Goal: Task Accomplishment & Management: Use online tool/utility

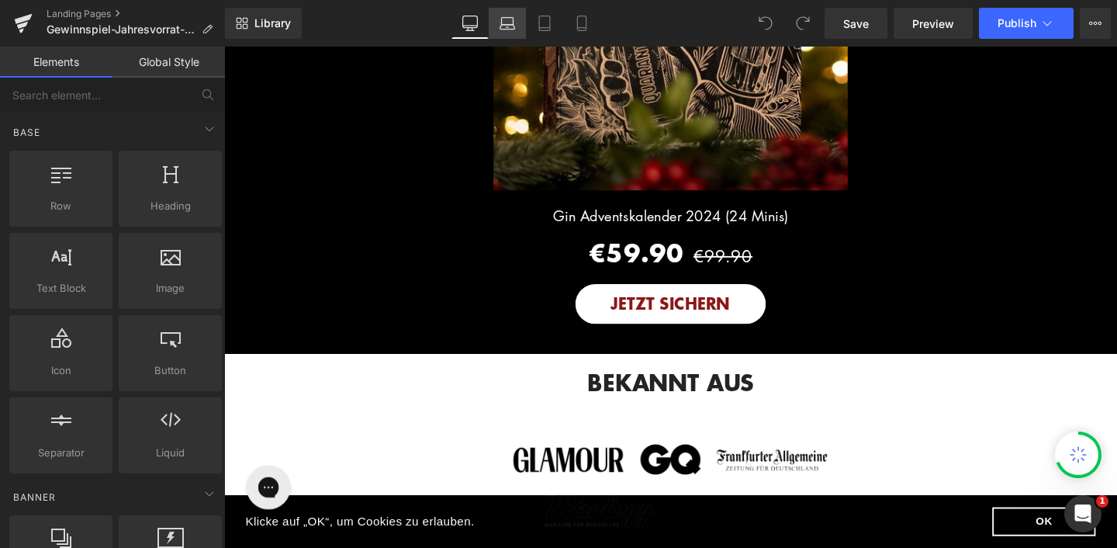
click at [510, 28] on icon at bounding box center [508, 24] width 16 height 16
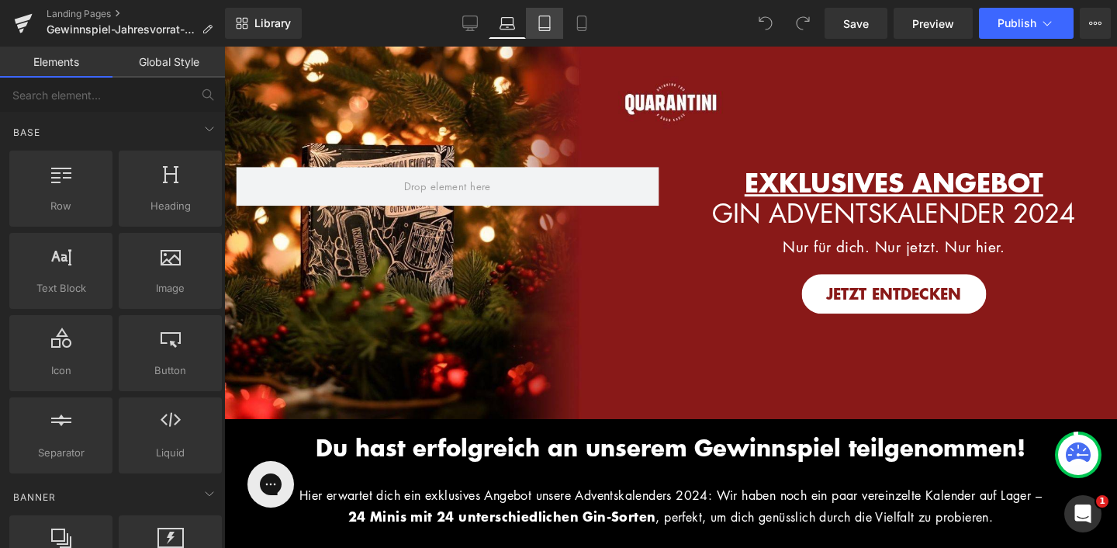
click at [540, 22] on icon at bounding box center [545, 24] width 16 height 16
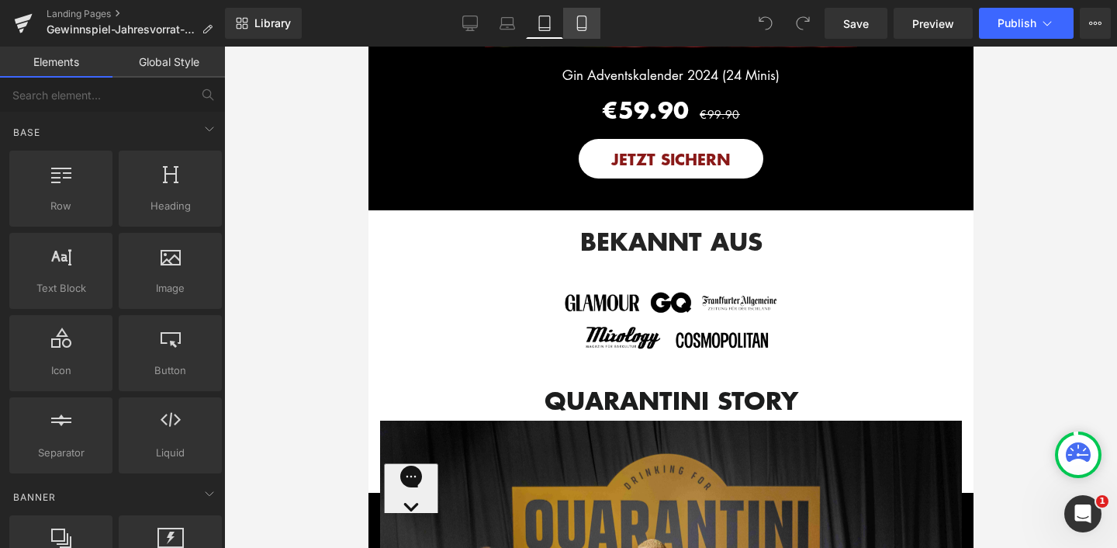
click at [588, 31] on link "Mobile" at bounding box center [581, 23] width 37 height 31
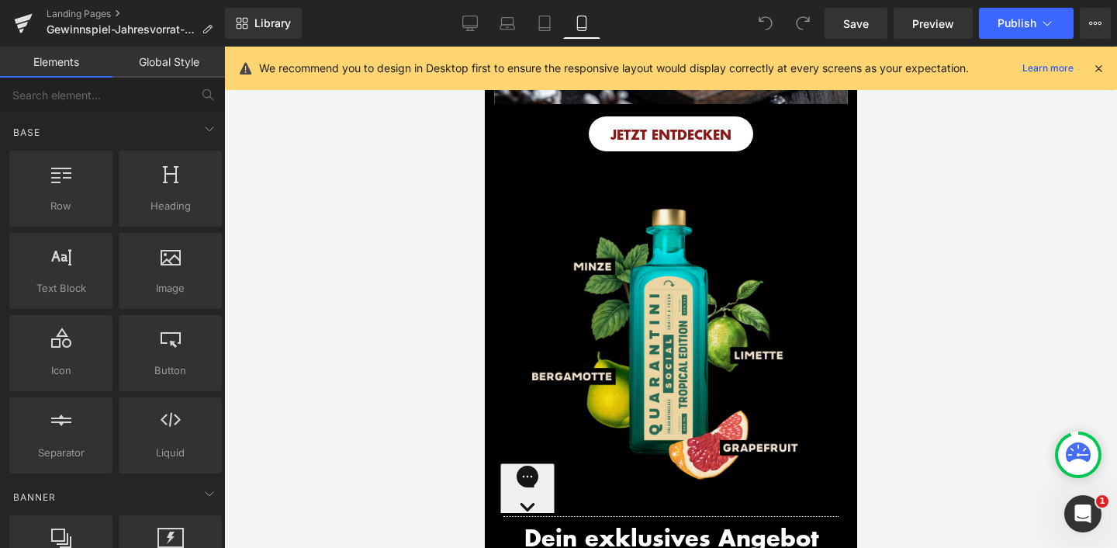
scroll to position [1610, 0]
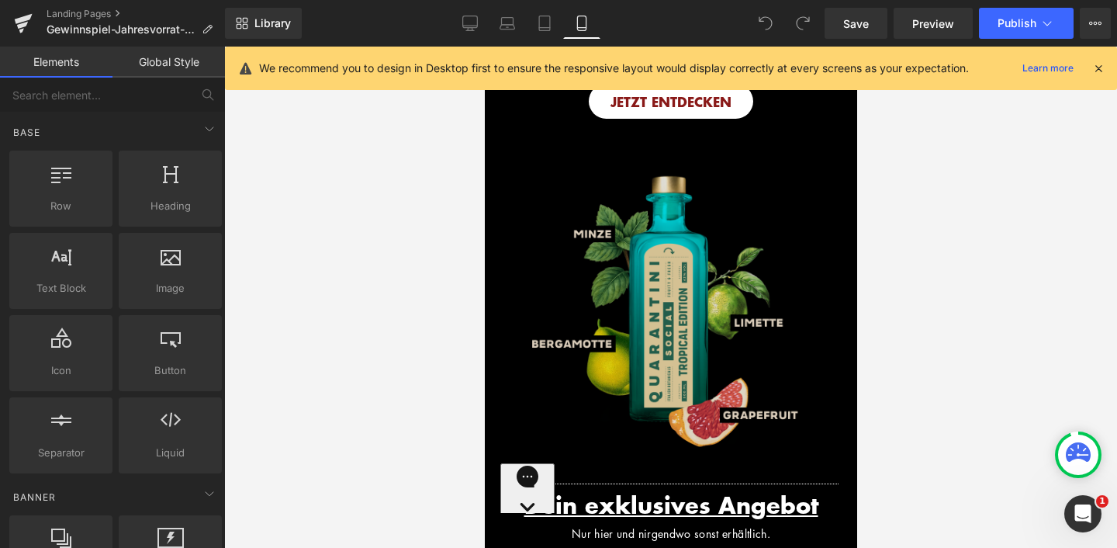
click at [537, 195] on img at bounding box center [670, 300] width 349 height 349
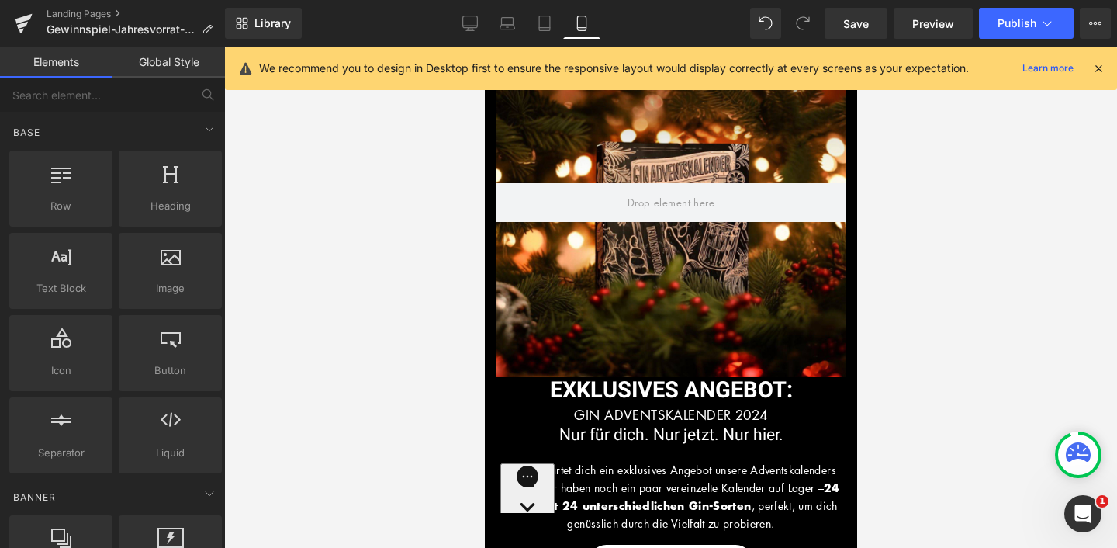
scroll to position [0, 0]
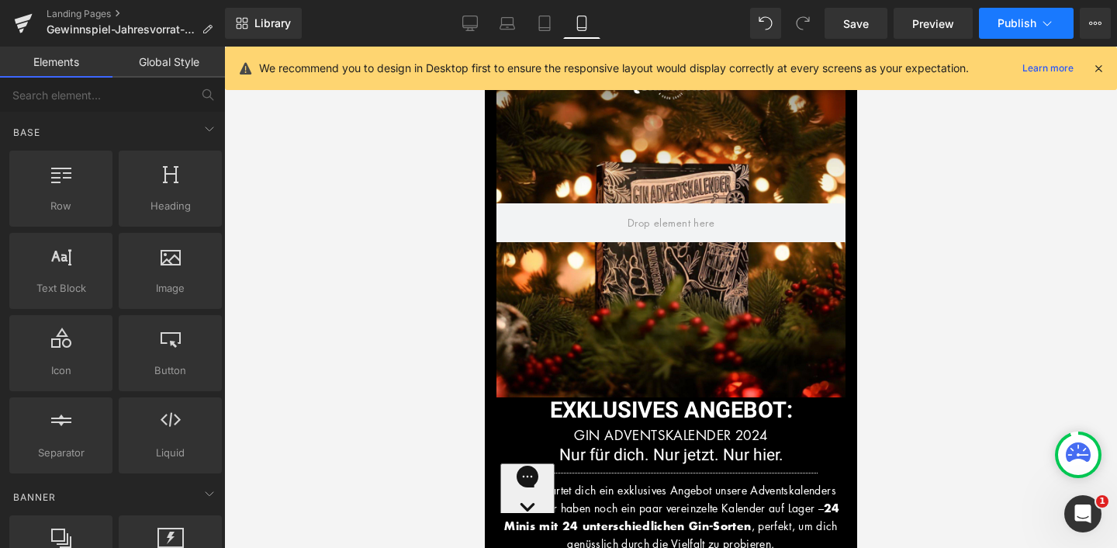
click at [1038, 24] on button "Publish" at bounding box center [1026, 23] width 95 height 31
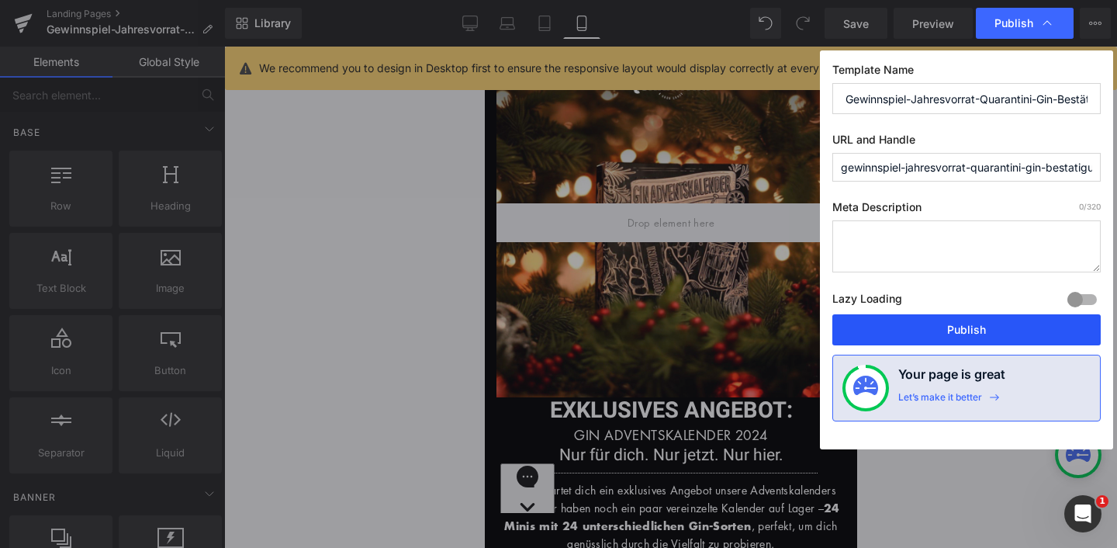
click at [973, 319] on button "Publish" at bounding box center [966, 329] width 268 height 31
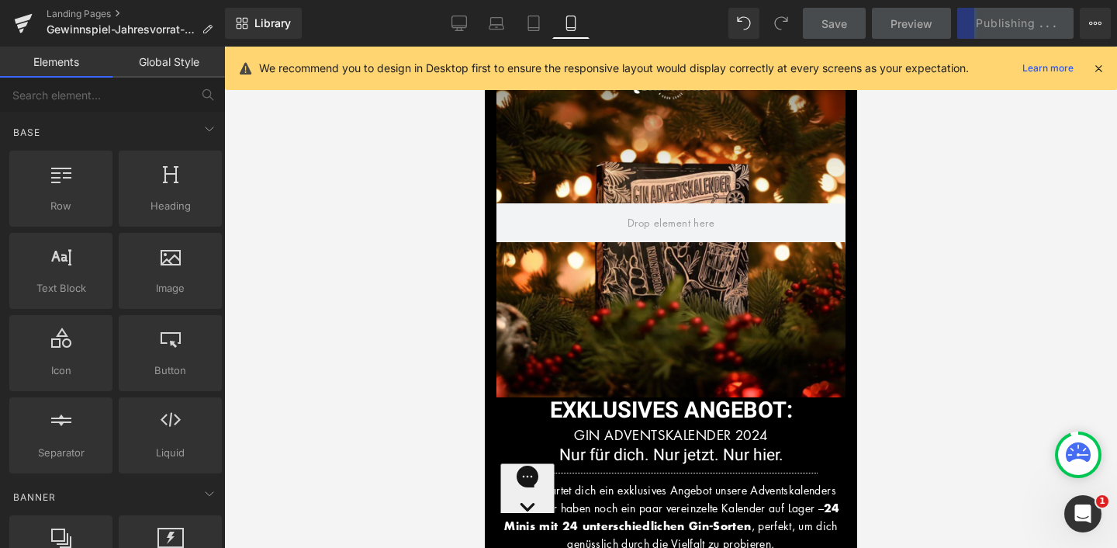
click at [1101, 67] on icon at bounding box center [1098, 68] width 14 height 14
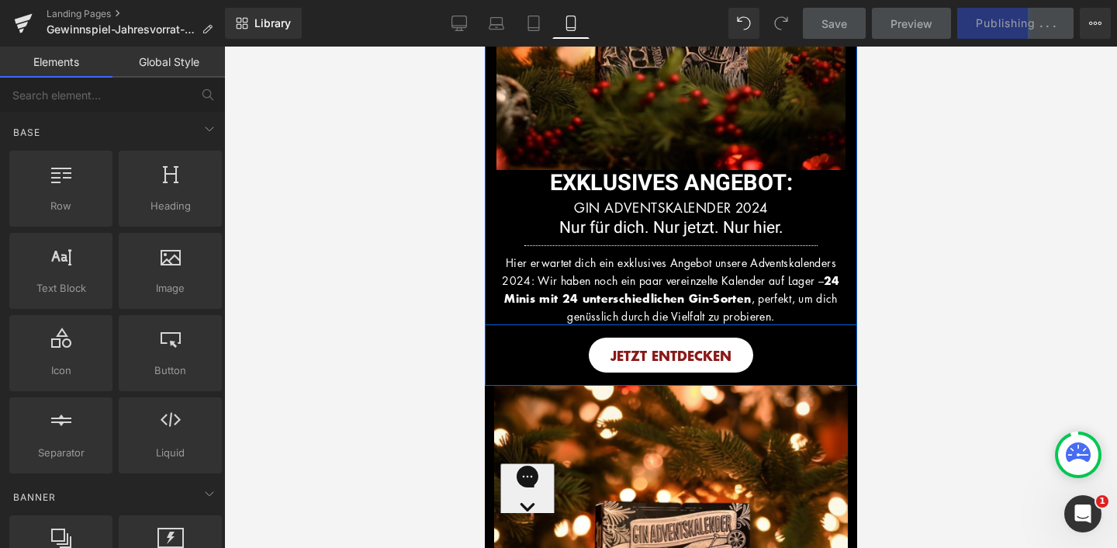
scroll to position [232, 0]
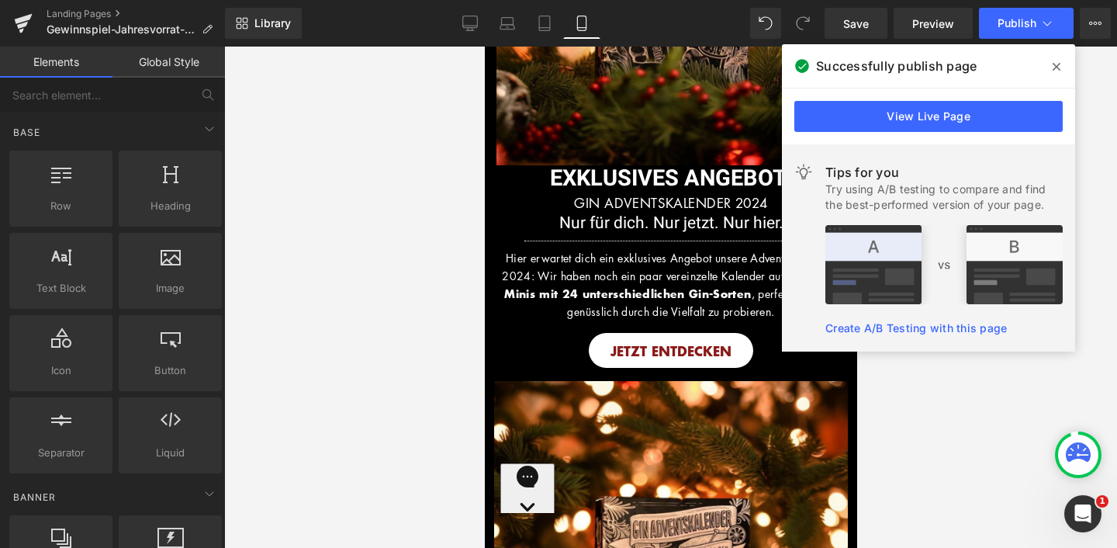
click at [1059, 74] on span at bounding box center [1056, 66] width 25 height 25
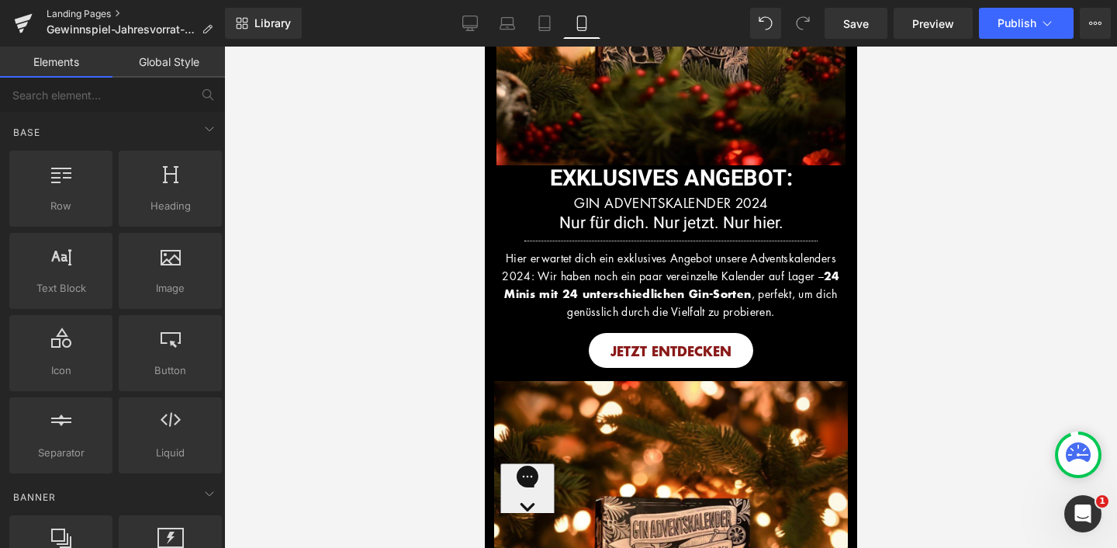
click at [74, 17] on link "Landing Pages" at bounding box center [136, 14] width 178 height 12
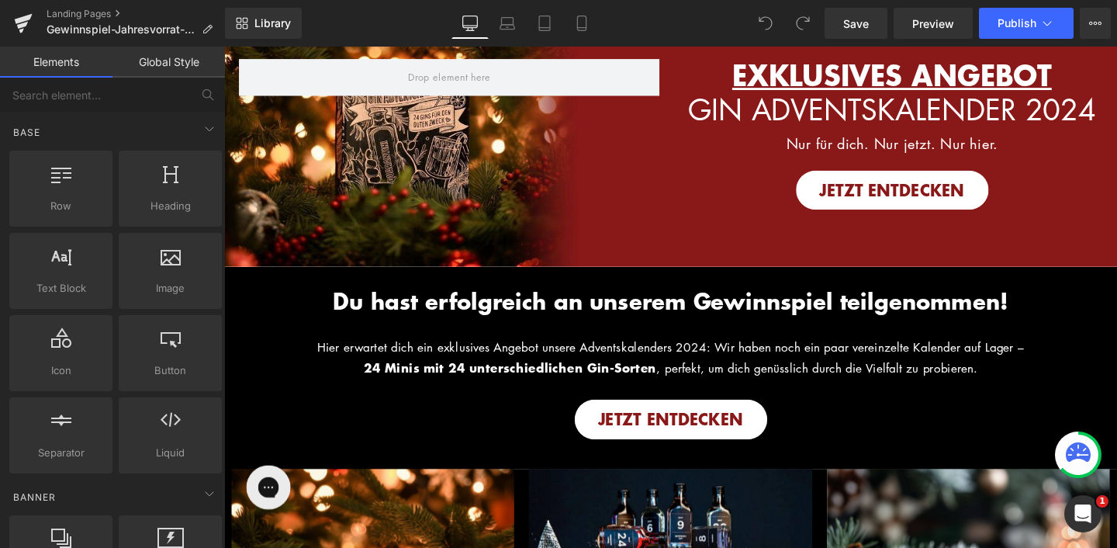
scroll to position [63, 0]
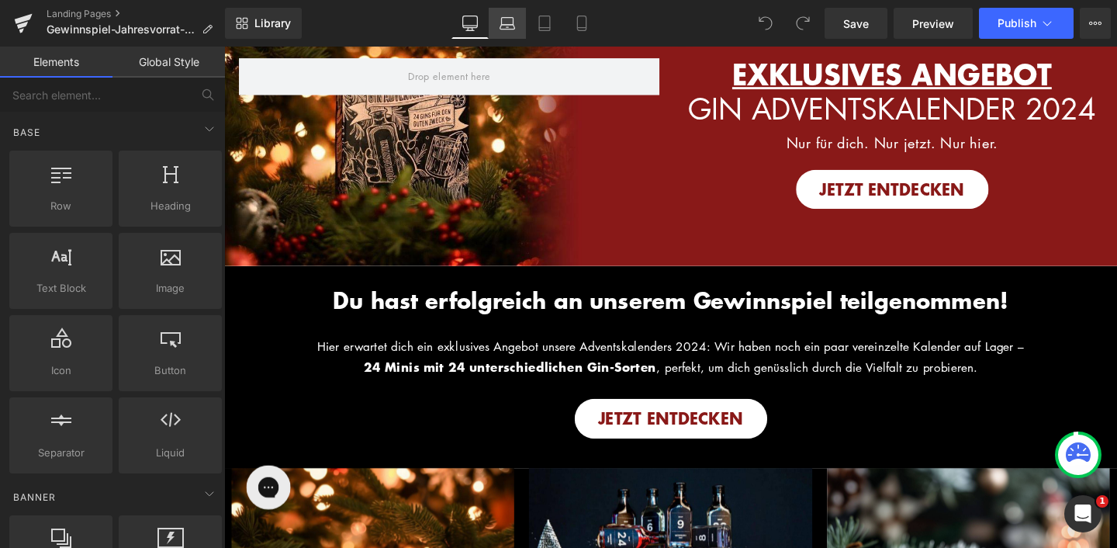
click at [504, 18] on icon at bounding box center [508, 21] width 12 height 7
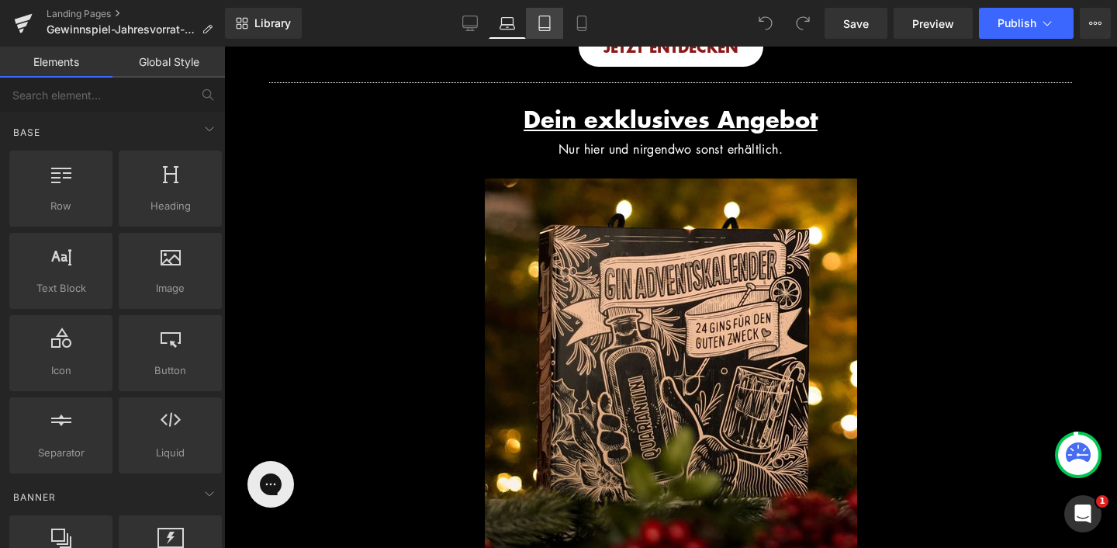
click at [548, 28] on icon at bounding box center [545, 24] width 16 height 16
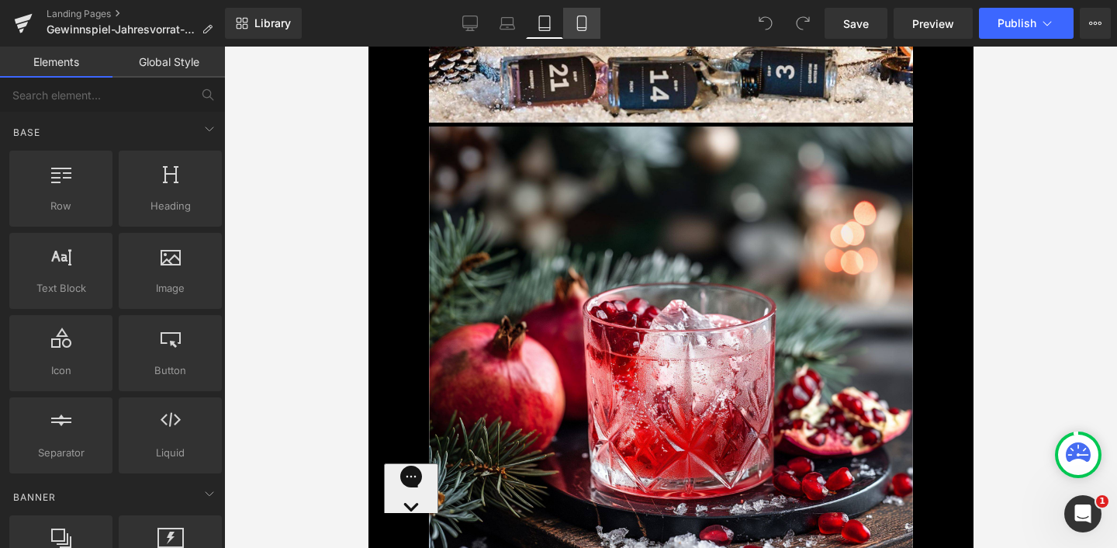
click at [579, 25] on icon at bounding box center [582, 24] width 16 height 16
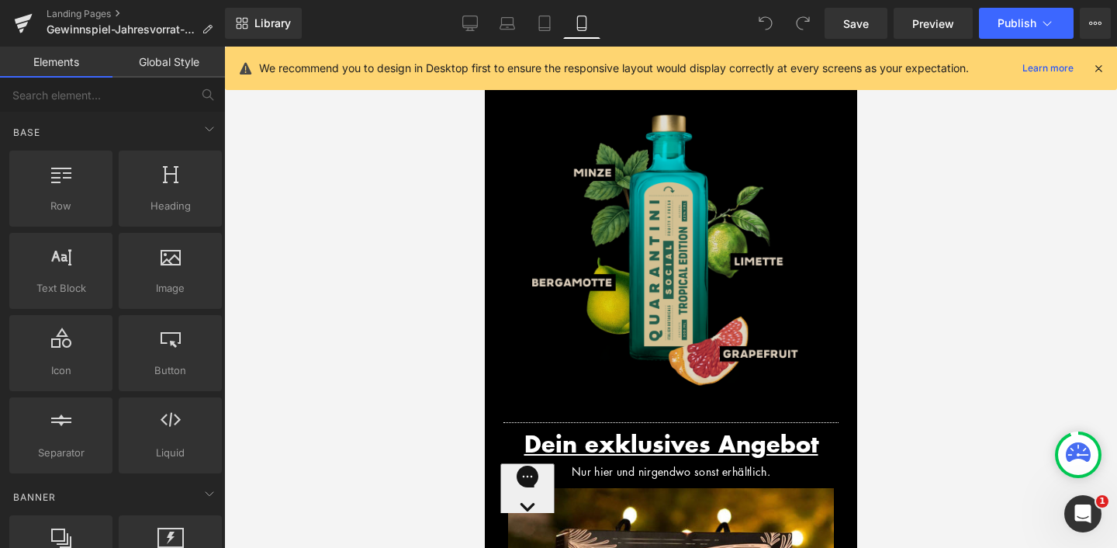
scroll to position [1665, 0]
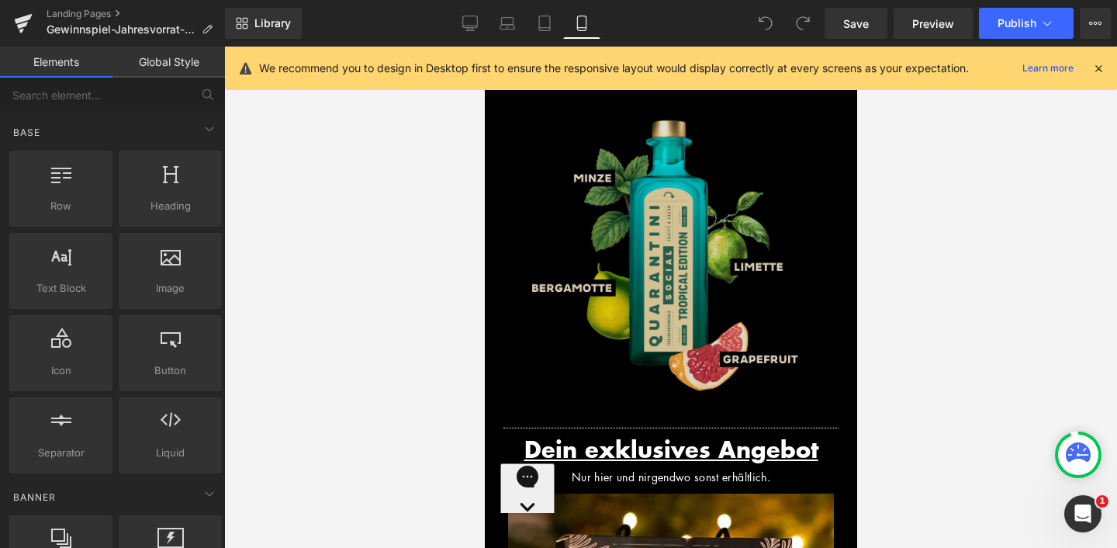
click at [572, 173] on img at bounding box center [670, 245] width 349 height 349
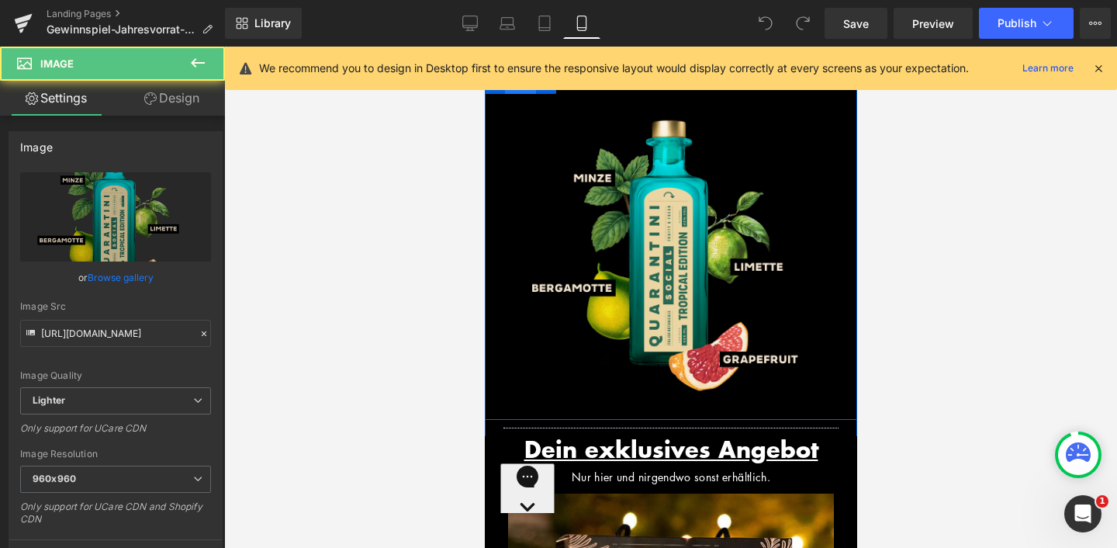
click at [519, 95] on span "Row" at bounding box center [519, 82] width 31 height 23
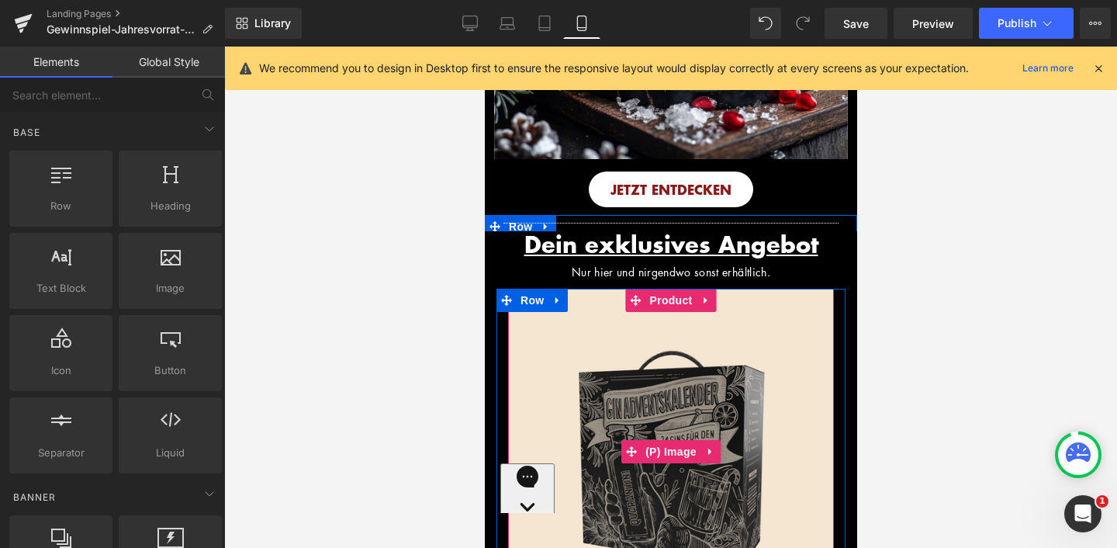
scroll to position [1468, 0]
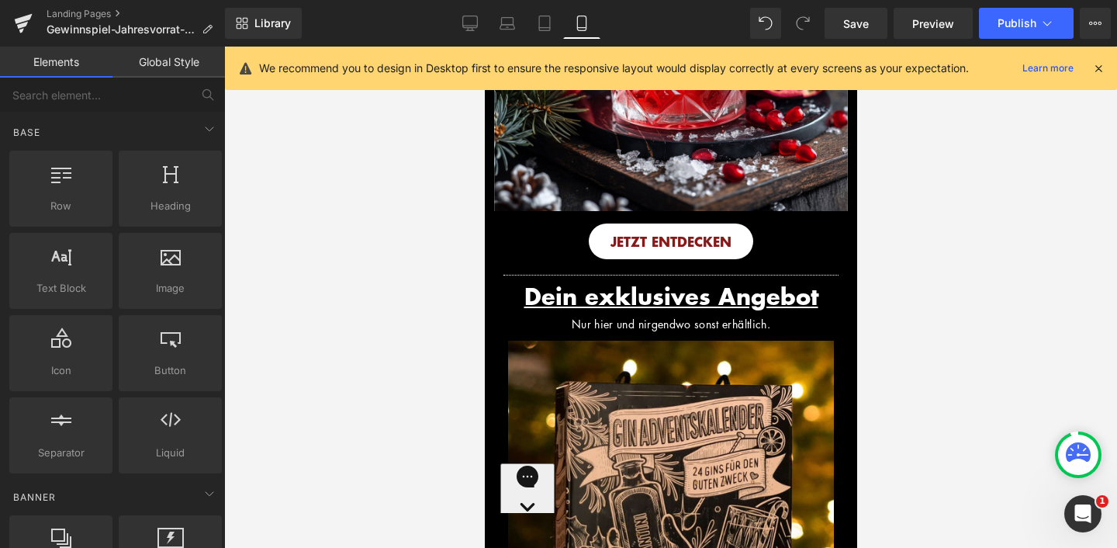
click at [1099, 66] on icon at bounding box center [1098, 68] width 14 height 14
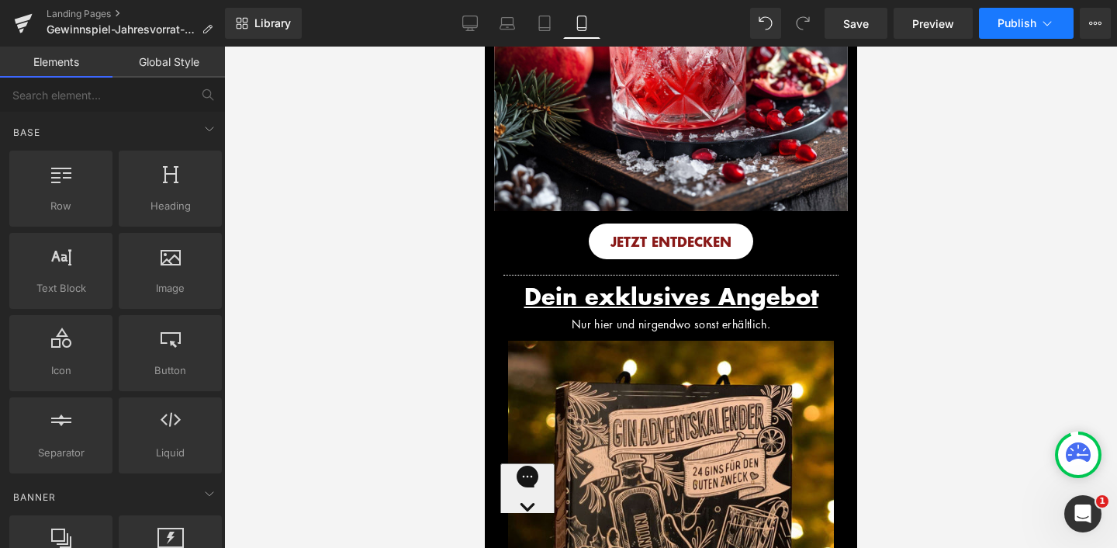
click at [1032, 19] on span "Publish" at bounding box center [1017, 23] width 39 height 12
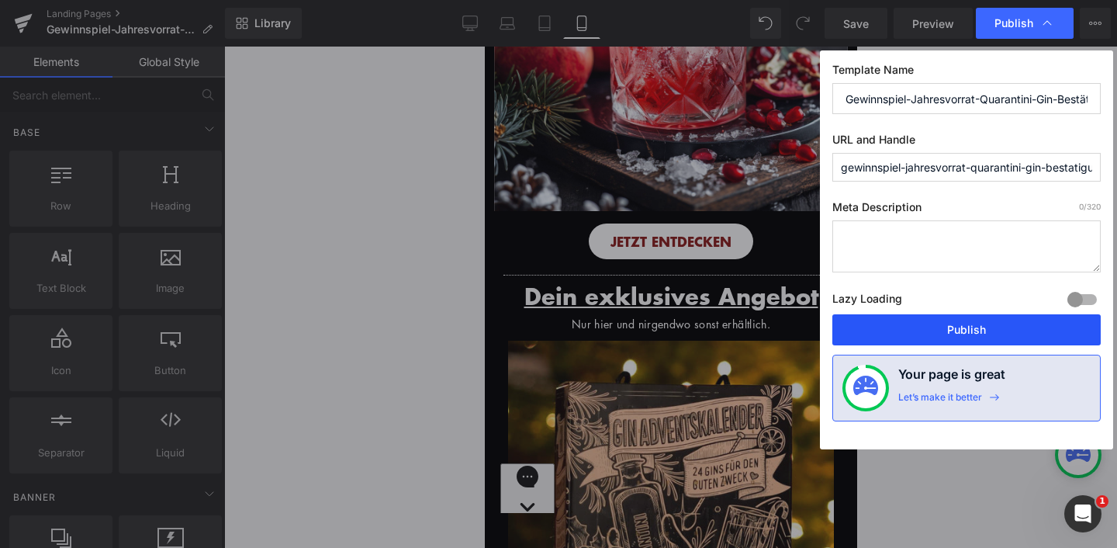
click at [967, 334] on button "Publish" at bounding box center [966, 329] width 268 height 31
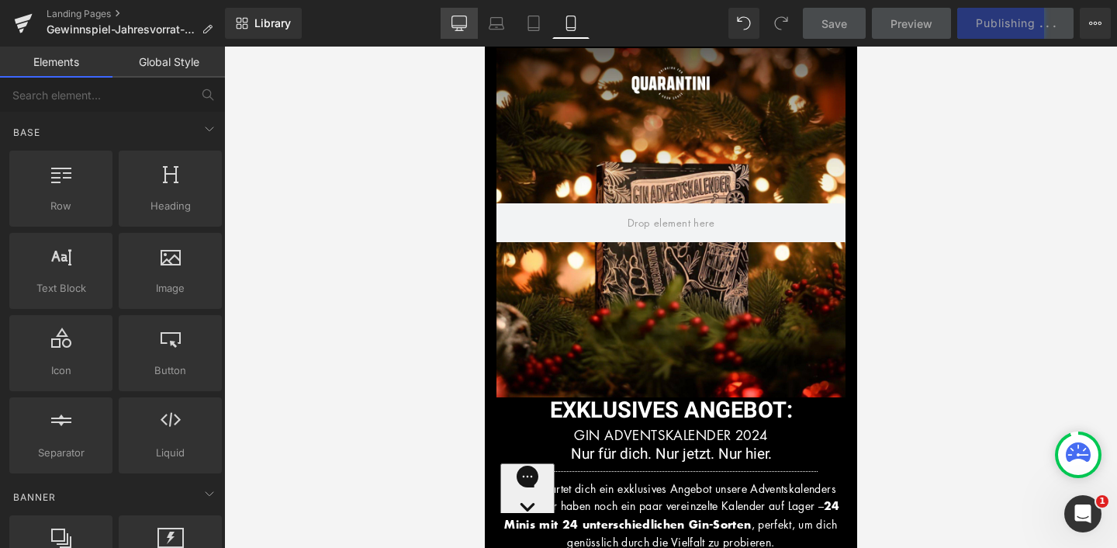
click at [458, 18] on icon at bounding box center [459, 24] width 16 height 16
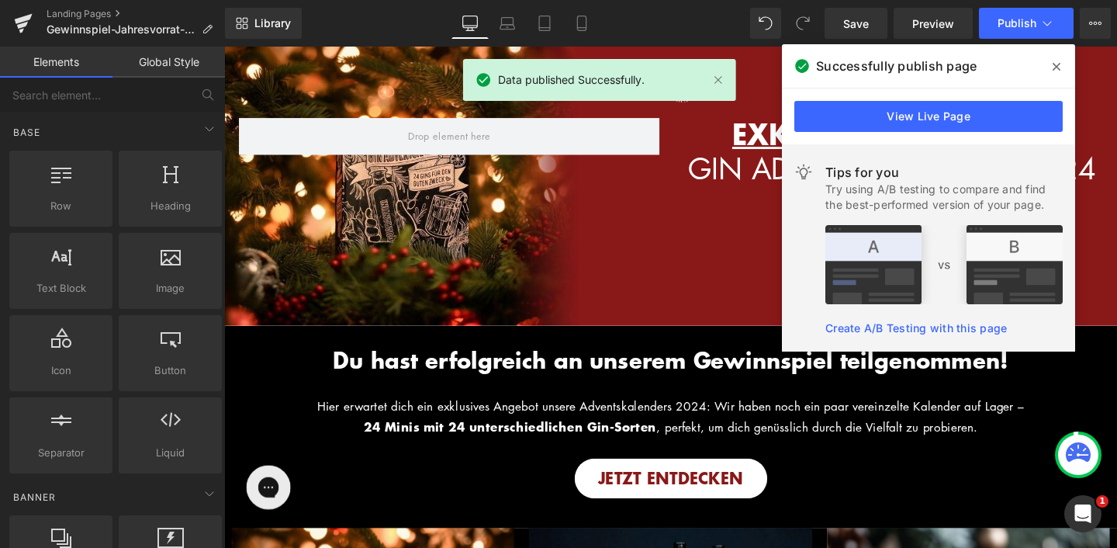
click at [1051, 68] on span at bounding box center [1056, 66] width 25 height 25
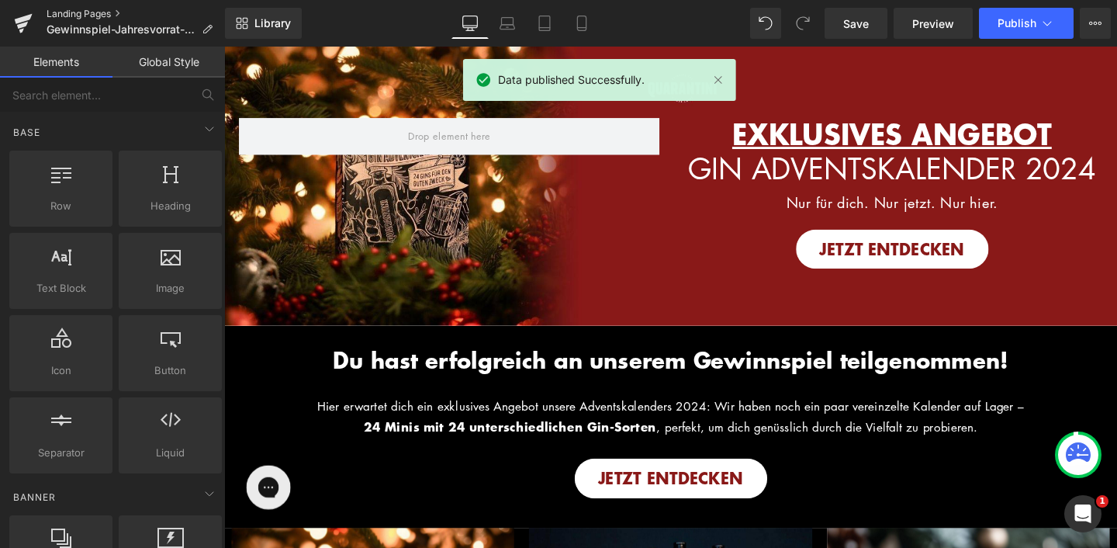
click at [102, 10] on link "Landing Pages" at bounding box center [136, 14] width 178 height 12
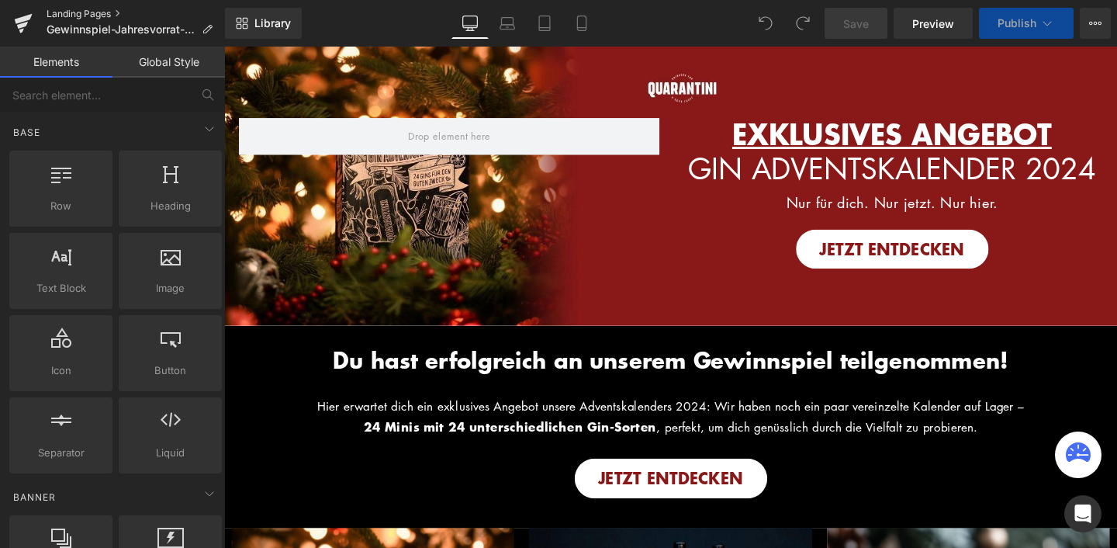
click at [88, 15] on link "Landing Pages" at bounding box center [136, 14] width 178 height 12
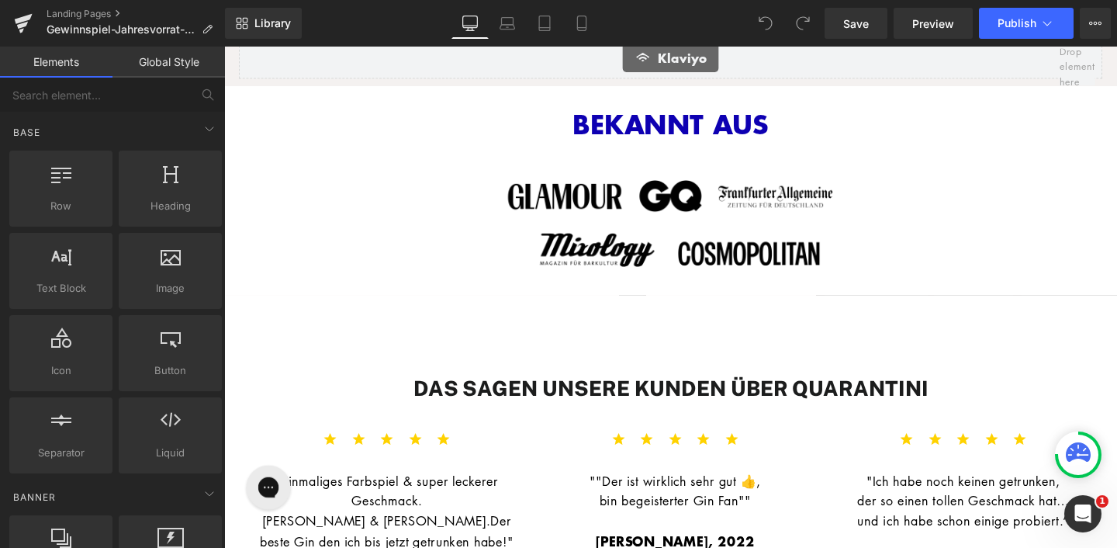
scroll to position [872, 0]
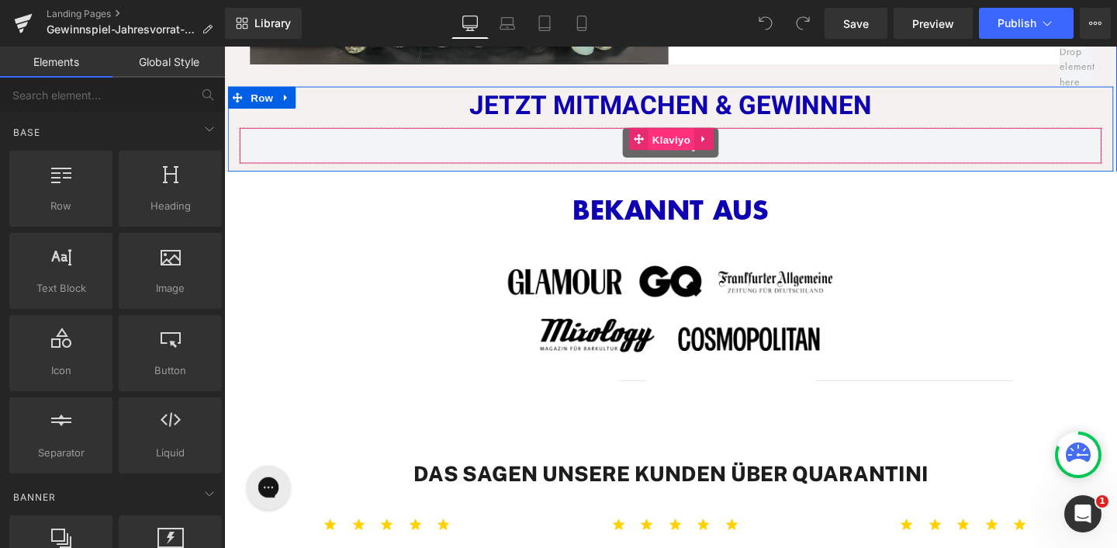
click at [676, 144] on span "Klaviyo" at bounding box center [694, 144] width 48 height 23
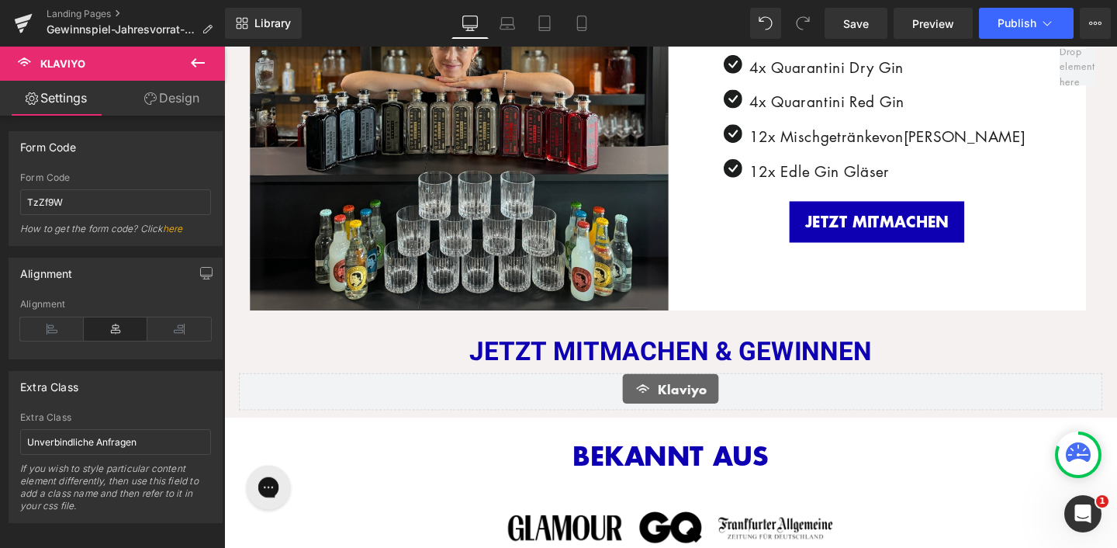
scroll to position [0, 0]
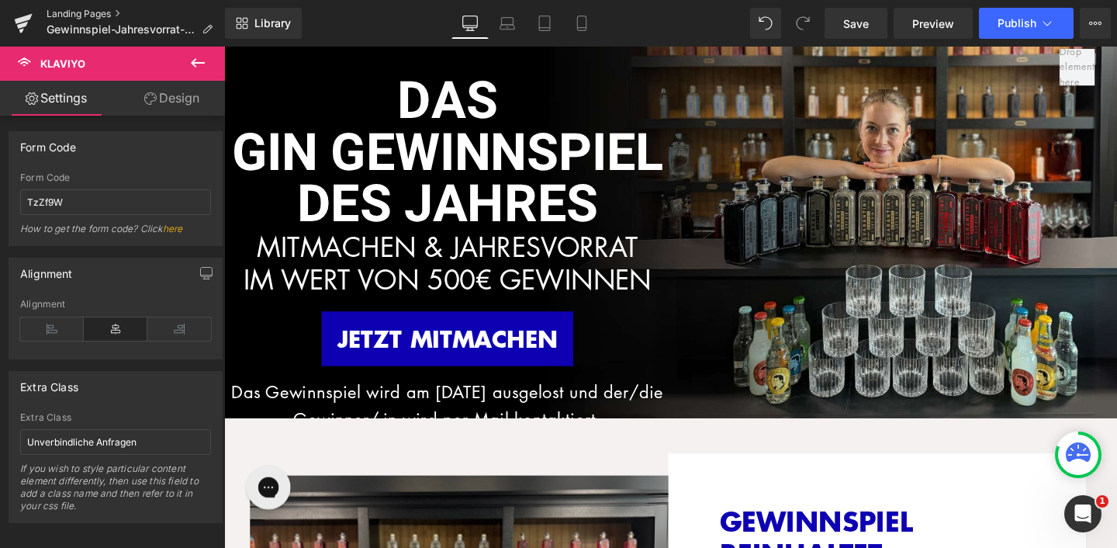
click at [104, 12] on link "Landing Pages" at bounding box center [136, 14] width 178 height 12
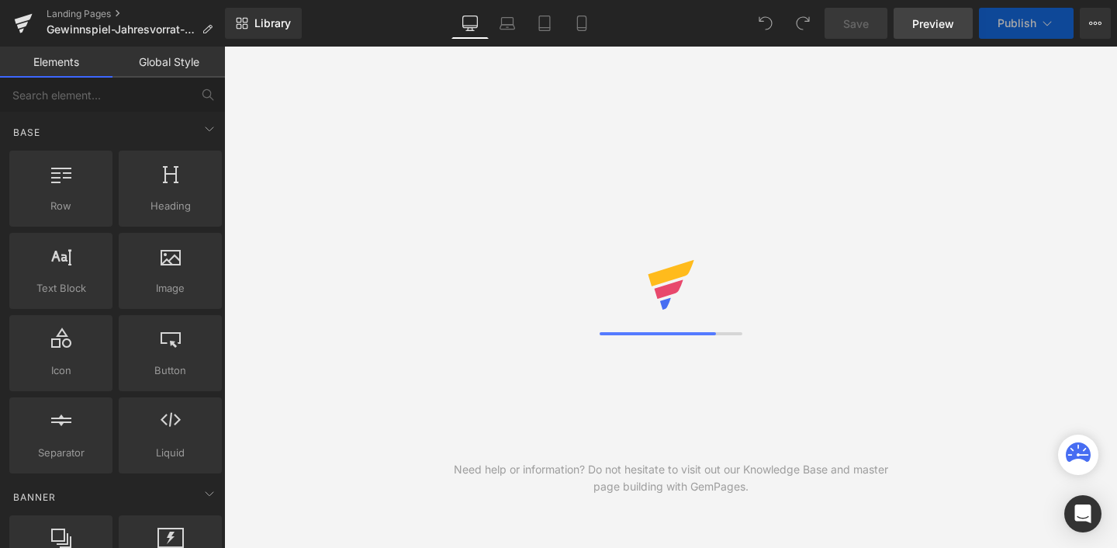
click at [904, 30] on link "Preview" at bounding box center [933, 23] width 79 height 31
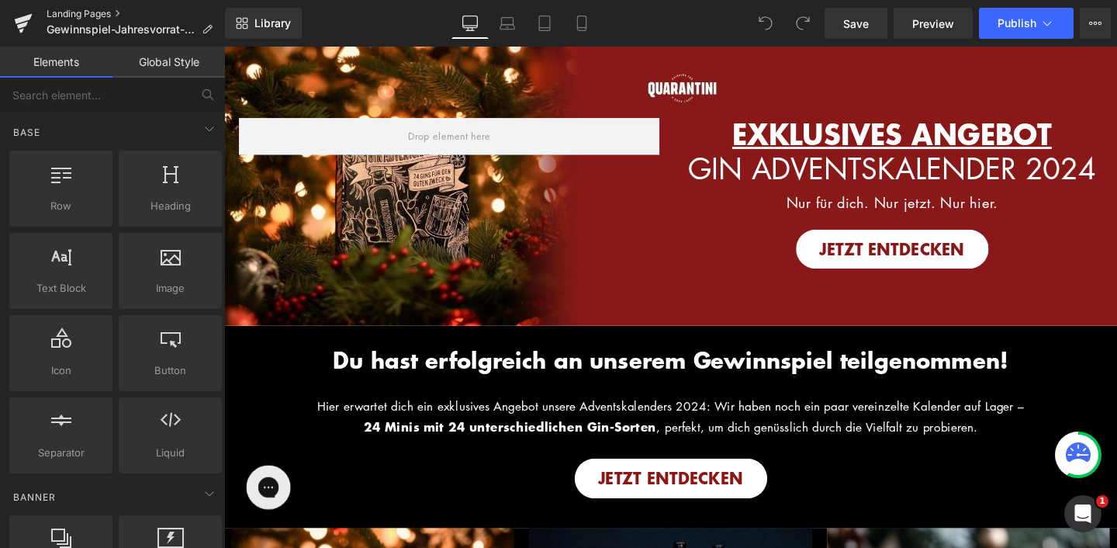
click at [102, 13] on link "Landing Pages" at bounding box center [136, 14] width 178 height 12
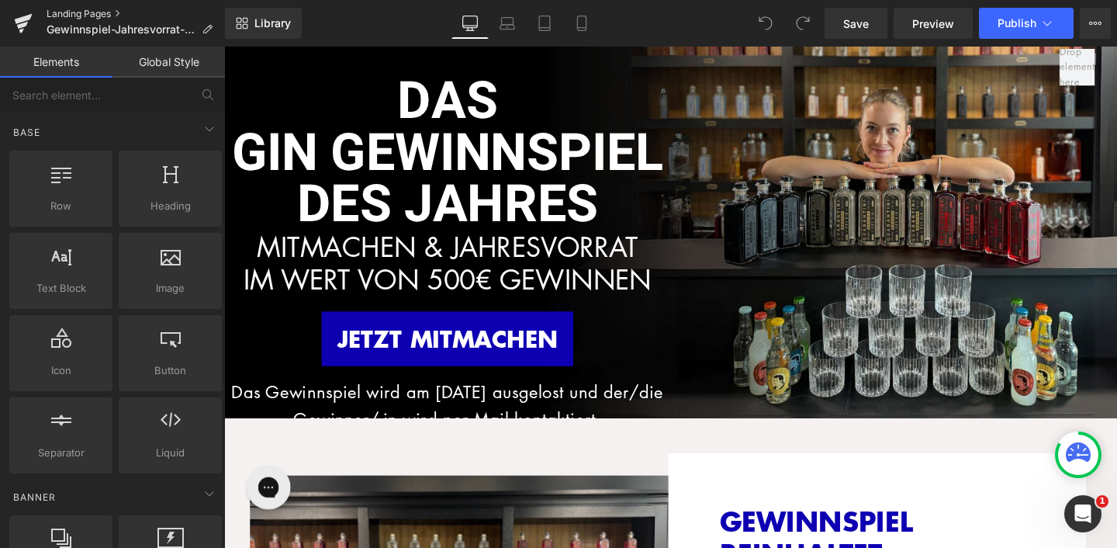
click at [95, 9] on link "Landing Pages" at bounding box center [136, 14] width 178 height 12
